Goal: Task Accomplishment & Management: Complete application form

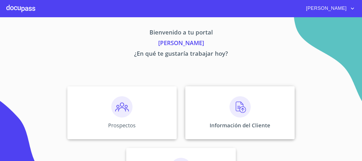
click at [242, 108] on img at bounding box center [239, 106] width 21 height 21
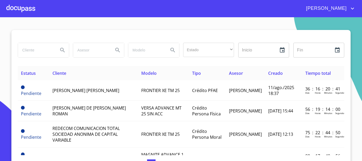
click at [27, 10] on div at bounding box center [20, 8] width 29 height 17
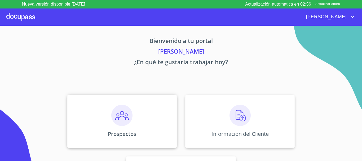
click at [116, 118] on img at bounding box center [121, 115] width 21 height 21
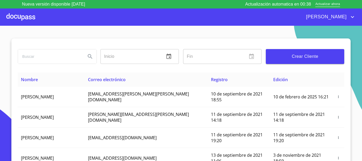
click at [28, 17] on div at bounding box center [20, 16] width 29 height 17
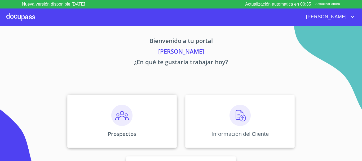
click at [123, 123] on img at bounding box center [121, 115] width 21 height 21
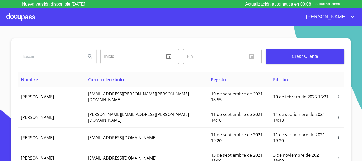
click at [76, 56] on input "search" at bounding box center [50, 56] width 64 height 14
type input "r"
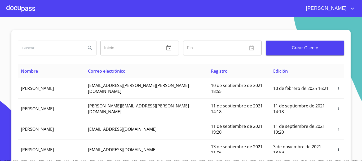
click at [23, 51] on input "search" at bounding box center [50, 48] width 64 height 14
type input "[PERSON_NAME]"
click at [86, 50] on button "Search" at bounding box center [90, 48] width 13 height 13
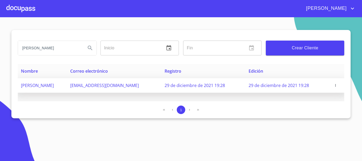
click at [335, 85] on icon "button" at bounding box center [335, 85] width 1 height 2
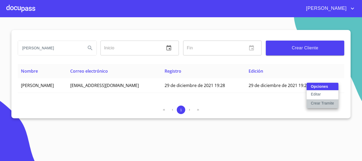
click at [317, 103] on p "Crear Tramite" at bounding box center [322, 102] width 23 height 5
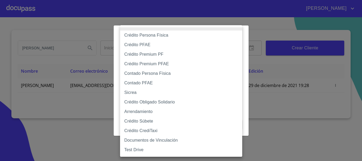
click at [208, 55] on body "ADRIANA rogelio capuchino delgado Inicio ​ Fin ​ Crear Cliente Nombre Correo el…" at bounding box center [181, 80] width 362 height 161
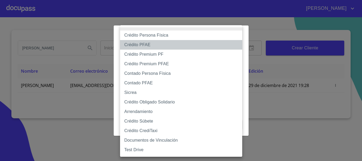
click at [172, 43] on li "Crédito PFAE" at bounding box center [181, 45] width 122 height 10
type input "60bfa0150d9865ccc24afd7c"
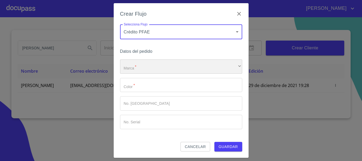
click at [164, 63] on div "​" at bounding box center [181, 66] width 122 height 14
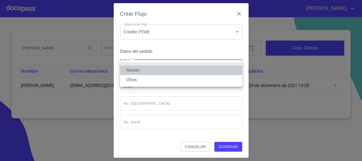
click at [160, 70] on li "Nissan" at bounding box center [181, 70] width 122 height 10
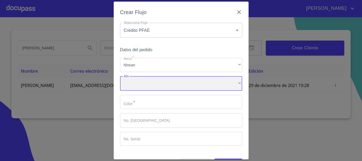
click at [156, 86] on div "​" at bounding box center [181, 83] width 122 height 14
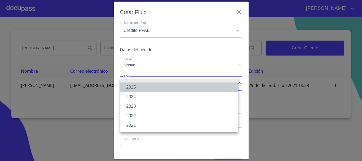
click at [147, 89] on li "2025" at bounding box center [179, 87] width 118 height 10
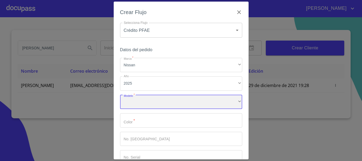
click at [147, 103] on div "​" at bounding box center [181, 102] width 122 height 14
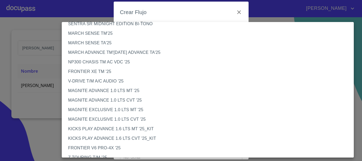
scroll to position [26, 0]
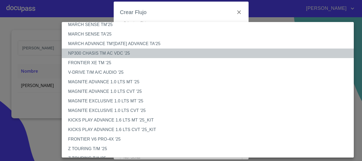
click at [149, 54] on li "NP300 CHASIS TM AC VDC '25" at bounding box center [210, 53] width 296 height 10
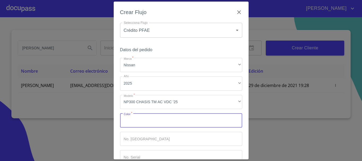
click at [167, 123] on input "Marca   *" at bounding box center [181, 120] width 122 height 14
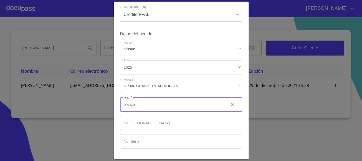
scroll to position [34, 0]
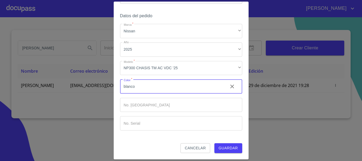
type input "blanco"
click at [223, 146] on span "Guardar" at bounding box center [228, 148] width 19 height 7
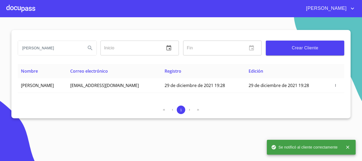
click at [27, 9] on div at bounding box center [20, 8] width 29 height 17
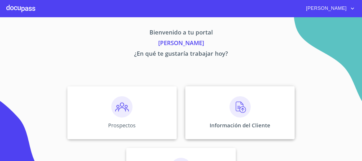
click at [229, 106] on img at bounding box center [239, 106] width 21 height 21
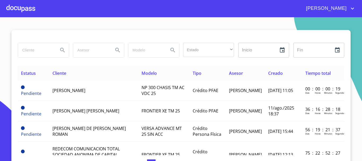
click at [40, 48] on input "search" at bounding box center [36, 50] width 36 height 14
type input "rogelio capuchino delgado"
click at [59, 51] on icon "Search" at bounding box center [62, 50] width 6 height 6
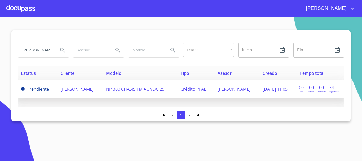
click at [136, 91] on td "NP 300 CHASIS TM AC VDC 25" at bounding box center [140, 89] width 74 height 18
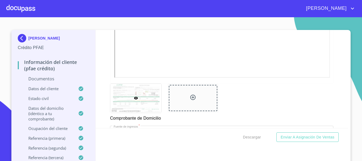
scroll to position [265, 0]
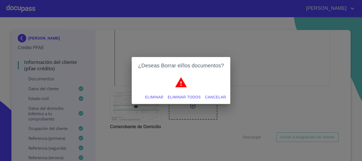
click at [164, 97] on button "Eliminar" at bounding box center [154, 97] width 23 height 10
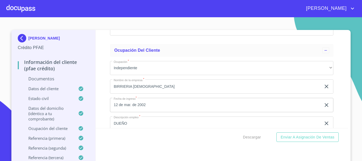
scroll to position [1749, 0]
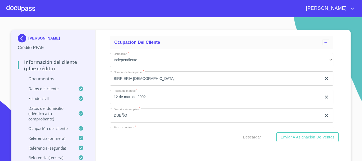
type input "$1"
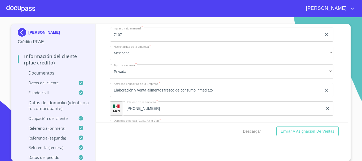
scroll to position [1855, 0]
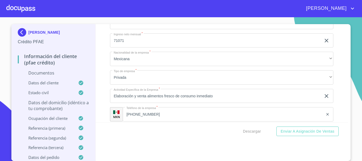
type input "$2,500,000"
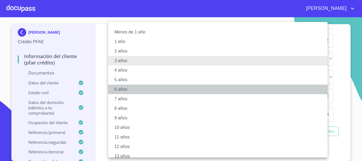
click at [127, 89] on li "6 años" at bounding box center [219, 90] width 223 height 10
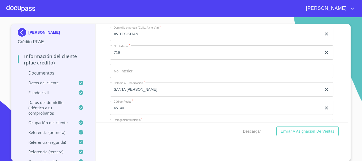
scroll to position [1901, 0]
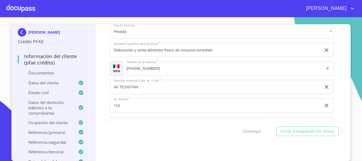
drag, startPoint x: 174, startPoint y: 58, endPoint x: 187, endPoint y: 58, distance: 12.2
click at [187, 58] on div "Ocupación   * Independiente ​ Nombre de la empresa   * BIRRIERIA CAPUCHINO ​ Fe…" at bounding box center [221, 87] width 223 height 392
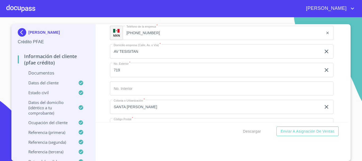
scroll to position [1929, 0]
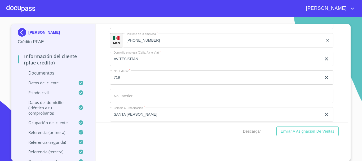
type input "7"
type input "300,000"
click at [152, 134] on div "Descargar Enviar a Asignación de Ventas" at bounding box center [222, 131] width 253 height 18
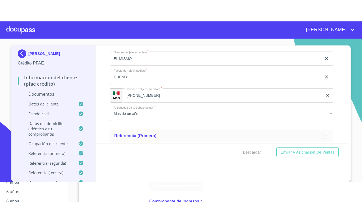
scroll to position [2088, 0]
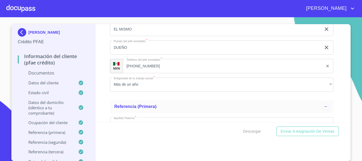
type input "A"
type input "AV CONCEPCION"
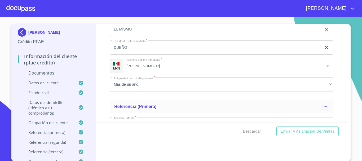
type input "7"
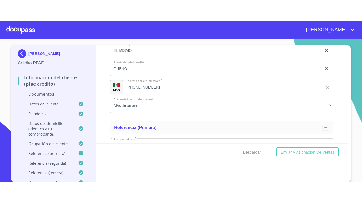
scroll to position [0, 0]
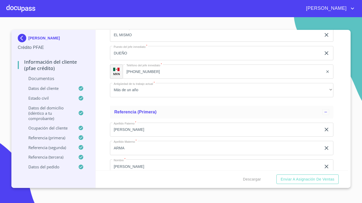
type input "1 INT"
type input "C"
type input "1"
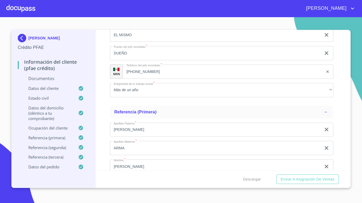
type input "S"
type input "LA COCHA"
type input "Z"
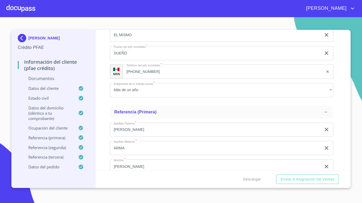
type input "TLAJOMULCO"
type input "4"
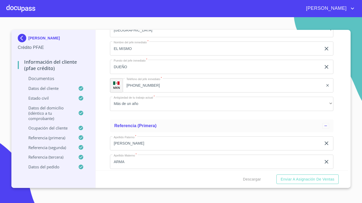
scroll to position [2088, 0]
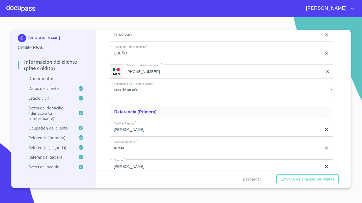
type input "LA CONCHA"
drag, startPoint x: 227, startPoint y: 126, endPoint x: 238, endPoint y: 117, distance: 14.3
type input "45653"
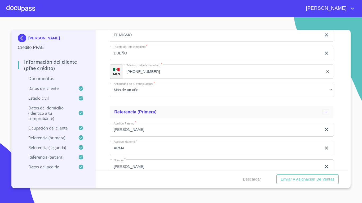
type input "LA CONCHA SANTA FE"
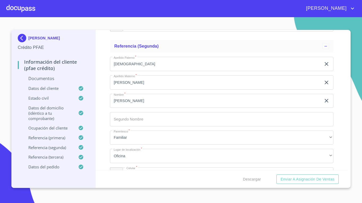
scroll to position [2300, 0]
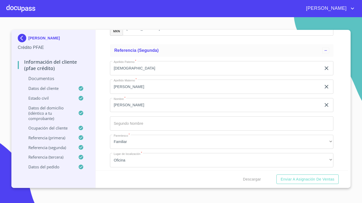
type input "TLAJOMULCO DE ZUÑIGA"
type input "G"
type input "CAPUCHINO"
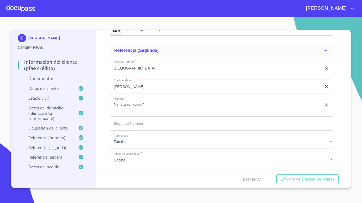
type input "A"
type input "SANCHEZ"
type input "R"
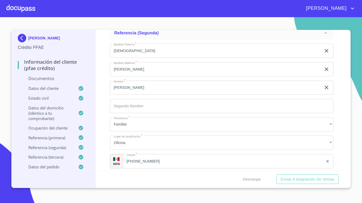
scroll to position [2326, 0]
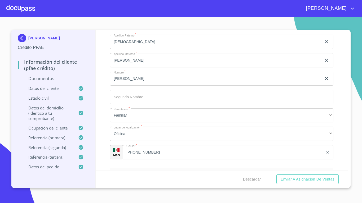
type input "[PERSON_NAME]"
click at [158, 9] on input "(33)39553716" at bounding box center [229, 2] width 187 height 14
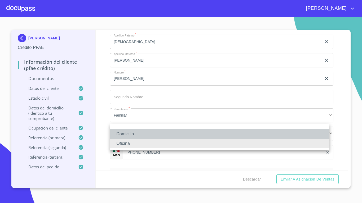
click at [136, 131] on li "Domicilio" at bounding box center [219, 135] width 219 height 10
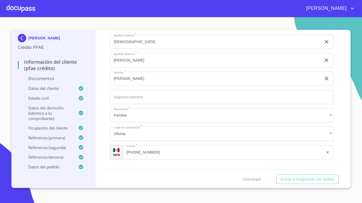
click at [162, 9] on input "(33)39553716" at bounding box center [229, 2] width 187 height 14
type input "3"
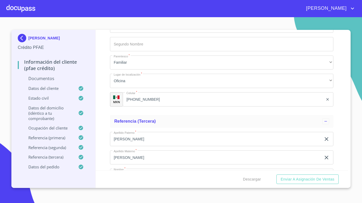
scroll to position [2406, 0]
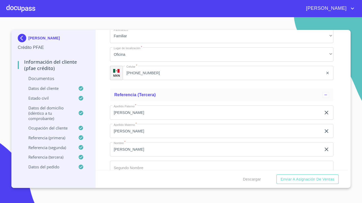
type input "(33)39556843"
type input "S"
type input "DELGADO"
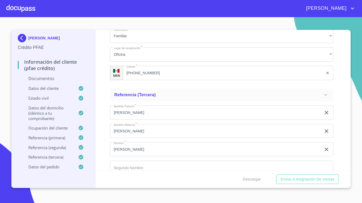
type input "A"
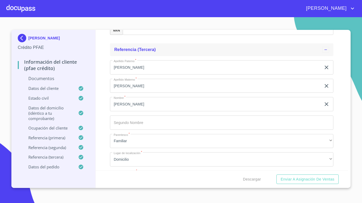
scroll to position [2485, 0]
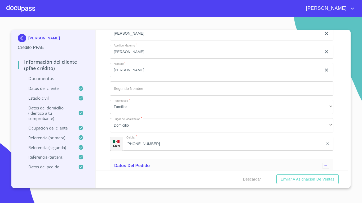
type input "RUBEN"
click at [171, 22] on div "Referencia (tercera)" at bounding box center [221, 15] width 223 height 13
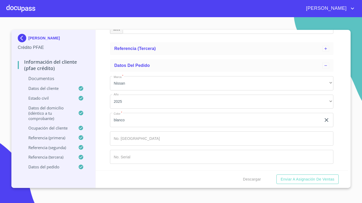
click at [165, 34] on input "(33)39556843" at bounding box center [223, 27] width 201 height 14
type input "3"
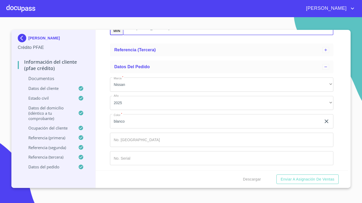
scroll to position [2459, 0]
type input "(33)22562631"
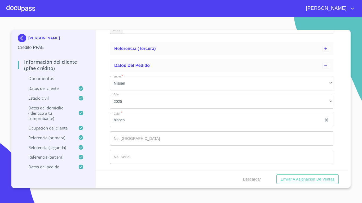
click at [143, 15] on div "Oficina" at bounding box center [221, 8] width 223 height 14
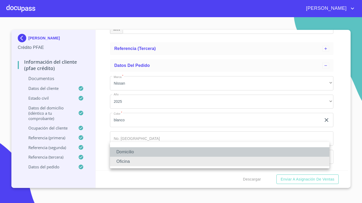
click at [140, 152] on li "Domicilio" at bounding box center [219, 153] width 219 height 10
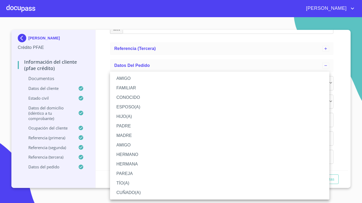
click at [142, 149] on li "AMIGO" at bounding box center [219, 146] width 219 height 10
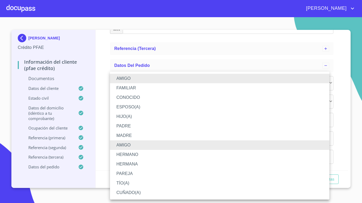
click at [135, 155] on li "HERMANO" at bounding box center [219, 155] width 219 height 10
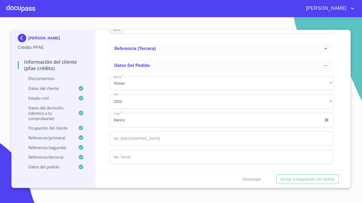
scroll to position [2512, 0]
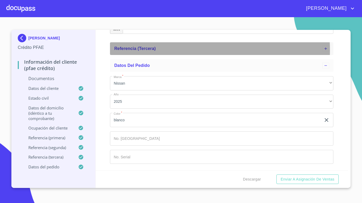
click at [136, 51] on span "Referencia (tercera)" at bounding box center [135, 48] width 42 height 5
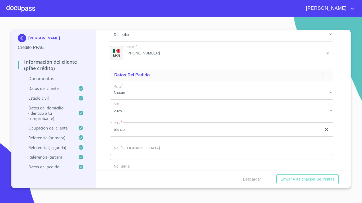
scroll to position [2591, 0]
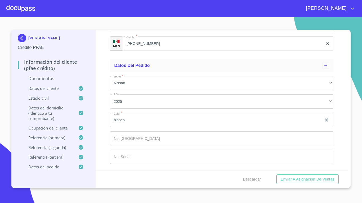
type input "D"
type input "GONZALEZ"
type input "Z"
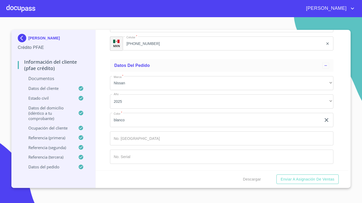
type input "ARMAS"
type input "M"
type input "RAUL"
click at [135, 14] on div "Familiar" at bounding box center [221, 7] width 223 height 14
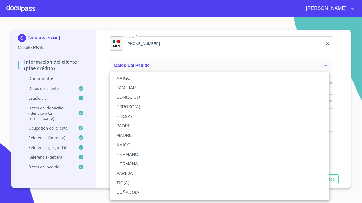
click at [132, 144] on li "AMIGO" at bounding box center [219, 146] width 219 height 10
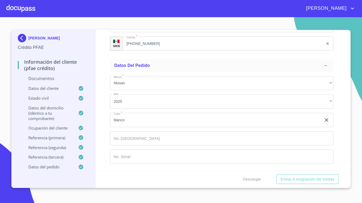
scroll to position [2644, 0]
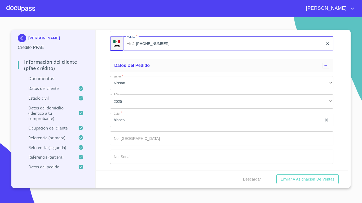
click at [157, 51] on input "(33)16071955" at bounding box center [229, 44] width 187 height 14
type input "3"
type input "(33)39553716"
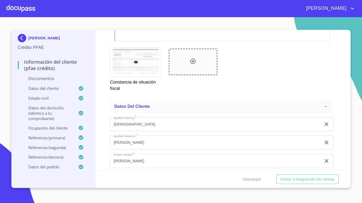
scroll to position [1010, 0]
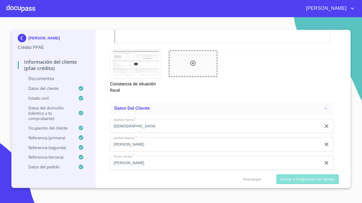
click at [287, 161] on span "Enviar a Asignación de Ventas" at bounding box center [308, 179] width 54 height 7
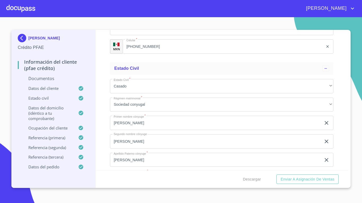
scroll to position [1355, 0]
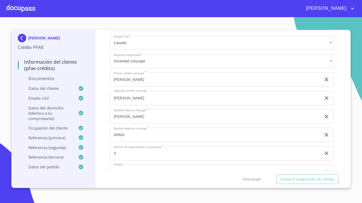
click at [45, 80] on p "Documentos" at bounding box center [53, 79] width 71 height 6
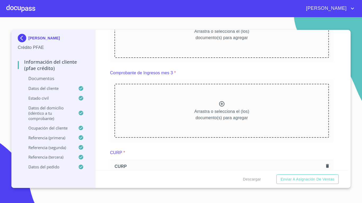
scroll to position [501, 0]
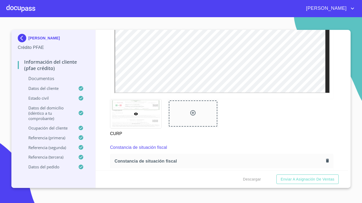
scroll to position [792, 0]
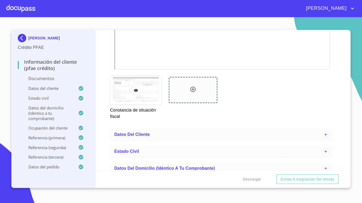
scroll to position [1004, 0]
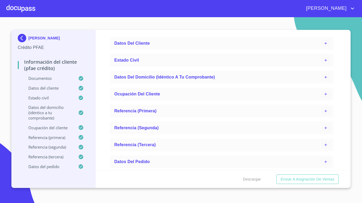
scroll to position [1722, 0]
click at [293, 161] on span "Enviar a Asignación de Ventas" at bounding box center [308, 179] width 54 height 7
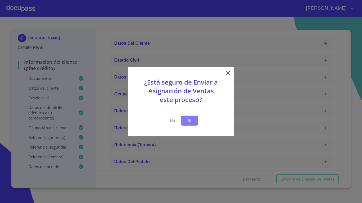
click at [188, 121] on span "Si" at bounding box center [189, 121] width 8 height 7
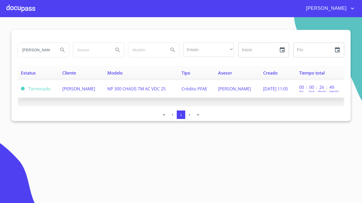
click at [79, 89] on span "[PERSON_NAME]" at bounding box center [78, 89] width 33 height 6
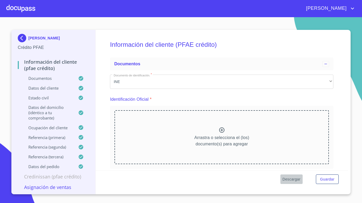
click at [286, 161] on span "Descargar" at bounding box center [291, 179] width 18 height 7
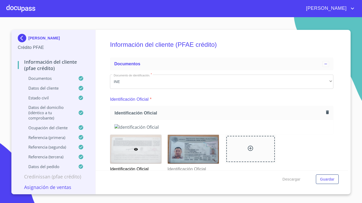
click at [225, 93] on div "Identificación Oficial *" at bounding box center [221, 99] width 223 height 13
click at [326, 113] on icon "button" at bounding box center [327, 112] width 3 height 4
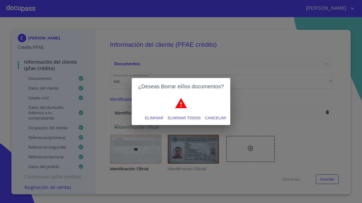
click at [306, 113] on div "¿Deseas Borrar el/los documentos? Eliminar Eliminar todos Cancelar" at bounding box center [181, 101] width 362 height 203
click at [211, 117] on span "Cancelar" at bounding box center [215, 118] width 21 height 7
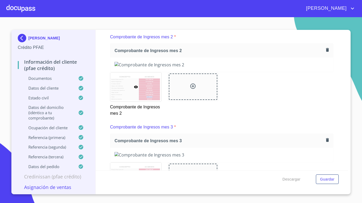
scroll to position [530, 0]
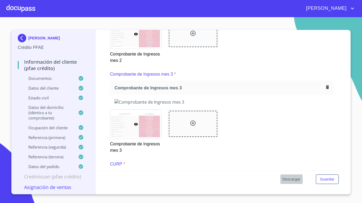
click at [287, 161] on span "Descargar" at bounding box center [291, 179] width 18 height 7
click at [348, 9] on span "[PERSON_NAME]" at bounding box center [325, 8] width 47 height 8
click at [346, 12] on li "Salir" at bounding box center [346, 11] width 17 height 10
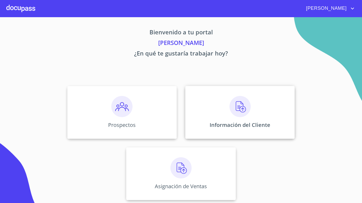
click at [235, 112] on img at bounding box center [239, 106] width 21 height 21
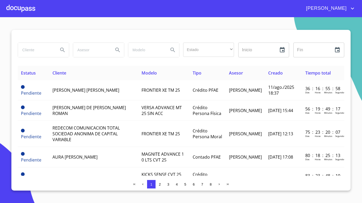
click at [35, 51] on input "search" at bounding box center [36, 50] width 36 height 14
type input "R"
type input "ROGELIO CAPUCHINO"
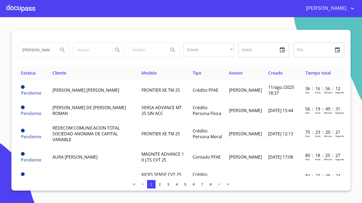
click at [59, 53] on button "Search" at bounding box center [62, 50] width 13 height 13
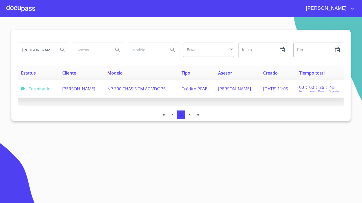
click at [100, 86] on td "[PERSON_NAME]" at bounding box center [81, 89] width 45 height 18
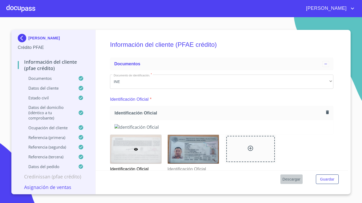
click at [290, 181] on span "Descargar" at bounding box center [291, 179] width 18 height 7
click at [321, 178] on span "Guardar" at bounding box center [327, 179] width 14 height 7
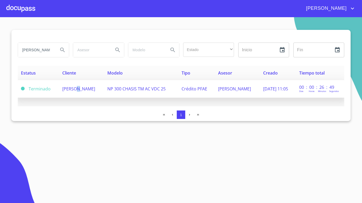
click at [73, 90] on span "[PERSON_NAME]" at bounding box center [78, 89] width 33 height 6
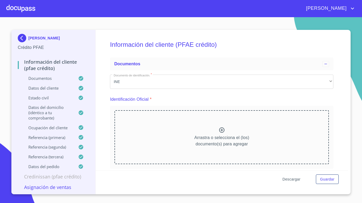
click at [291, 178] on span "Descargar" at bounding box center [291, 179] width 18 height 7
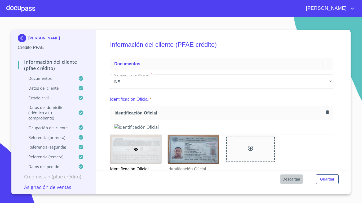
click at [288, 177] on span "Descargar" at bounding box center [291, 179] width 18 height 7
click at [349, 10] on icon "account of current user" at bounding box center [352, 8] width 6 height 6
click at [350, 10] on li "Salir" at bounding box center [346, 11] width 17 height 10
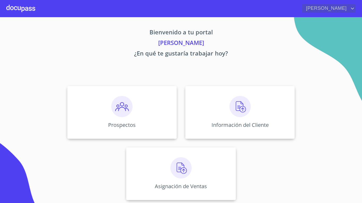
click at [353, 7] on icon "account of current user" at bounding box center [352, 8] width 6 height 6
click at [345, 11] on li "Salir" at bounding box center [346, 11] width 17 height 10
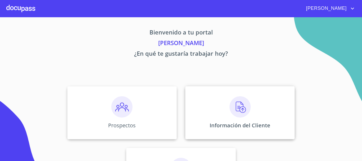
click at [234, 107] on img at bounding box center [239, 106] width 21 height 21
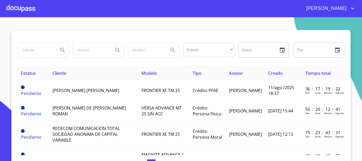
click at [42, 52] on input "search" at bounding box center [36, 50] width 36 height 14
type input "[PERSON_NAME] de [PERSON_NAME]"
click at [61, 52] on icon "Search" at bounding box center [62, 50] width 6 height 6
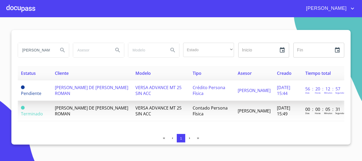
click at [80, 93] on td "[PERSON_NAME] DE [PERSON_NAME] ROMAN" at bounding box center [92, 90] width 81 height 20
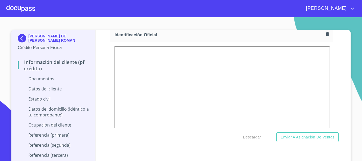
scroll to position [79, 0]
click at [19, 11] on div at bounding box center [20, 8] width 29 height 17
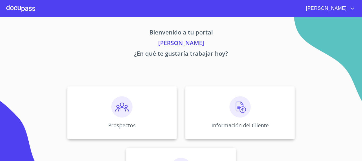
click at [20, 6] on div at bounding box center [20, 8] width 29 height 17
click at [242, 112] on img at bounding box center [239, 106] width 21 height 21
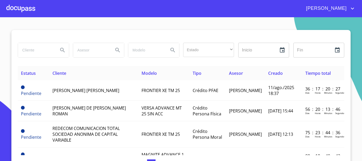
click at [38, 54] on input "search" at bounding box center [36, 50] width 36 height 14
type input "[PERSON_NAME]"
click at [62, 49] on icon "Search" at bounding box center [62, 50] width 6 height 6
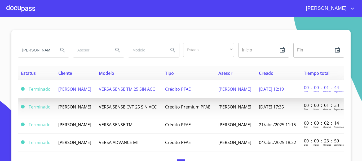
click at [88, 89] on span "[PERSON_NAME]" at bounding box center [74, 89] width 33 height 6
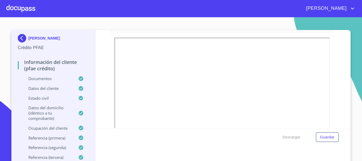
scroll to position [79, 0]
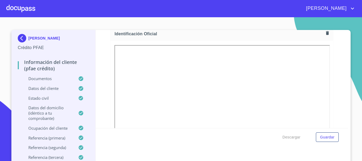
click at [15, 9] on div at bounding box center [20, 8] width 29 height 17
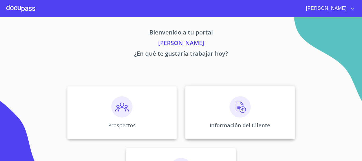
click at [233, 109] on img at bounding box center [239, 106] width 21 height 21
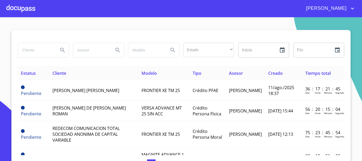
click at [46, 50] on input "search" at bounding box center [36, 50] width 36 height 14
type input "[PERSON_NAME]"
click at [59, 50] on icon "Search" at bounding box center [62, 50] width 6 height 6
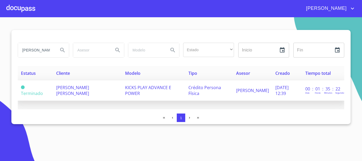
click at [117, 86] on td "[PERSON_NAME] [PERSON_NAME]" at bounding box center [87, 90] width 69 height 20
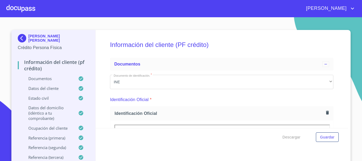
drag, startPoint x: 290, startPoint y: 136, endPoint x: 291, endPoint y: 149, distance: 12.5
click at [291, 149] on div "Información del cliente (PF crédito) Documentos Documento de identificación.   …" at bounding box center [222, 98] width 253 height 137
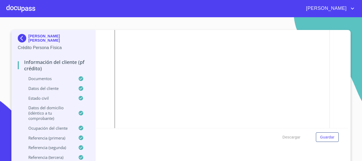
scroll to position [212, 0]
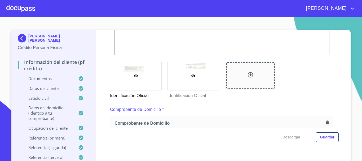
click at [187, 65] on div at bounding box center [193, 75] width 51 height 29
